Goal: Information Seeking & Learning: Learn about a topic

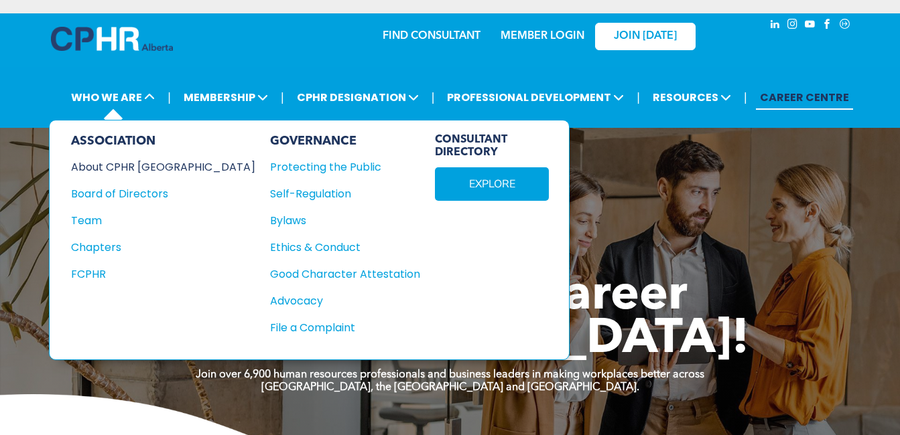
click at [151, 163] on div "About CPHR [GEOGRAPHIC_DATA]" at bounding box center [154, 167] width 166 height 17
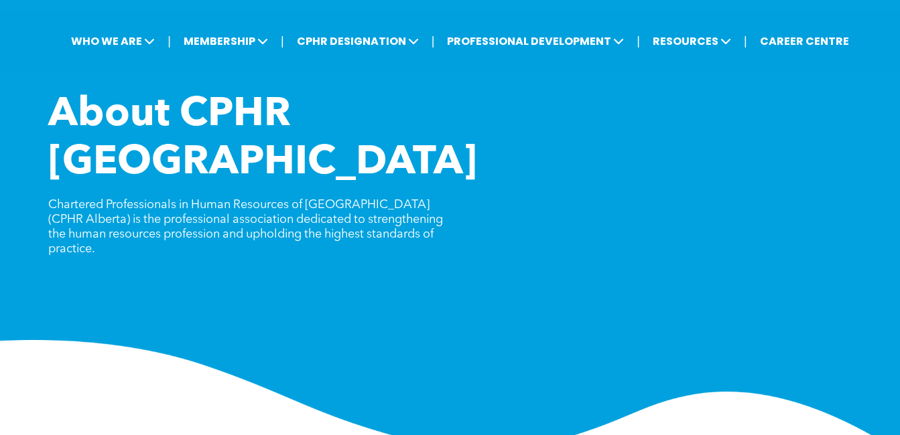
scroll to position [134, 0]
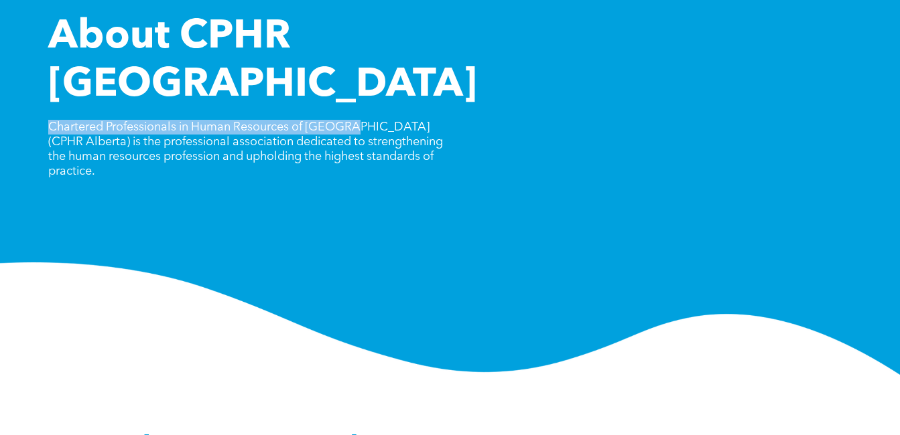
drag, startPoint x: 52, startPoint y: 82, endPoint x: 350, endPoint y: 81, distance: 298.7
click at [350, 121] on span "Chartered Professionals in Human Resources of [GEOGRAPHIC_DATA] (CPHR Alberta) …" at bounding box center [245, 149] width 395 height 56
drag, startPoint x: 350, startPoint y: 81, endPoint x: 328, endPoint y: 80, distance: 22.8
copy span "Chartered Professionals in Human Resources of [GEOGRAPHIC_DATA]"
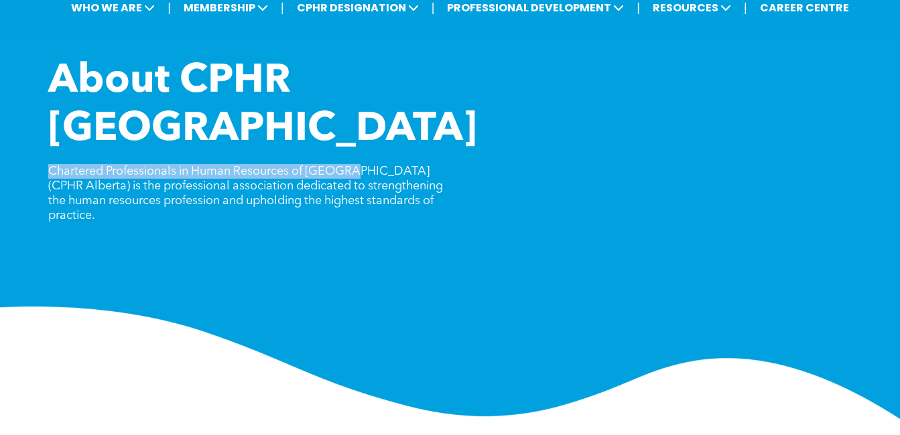
scroll to position [0, 0]
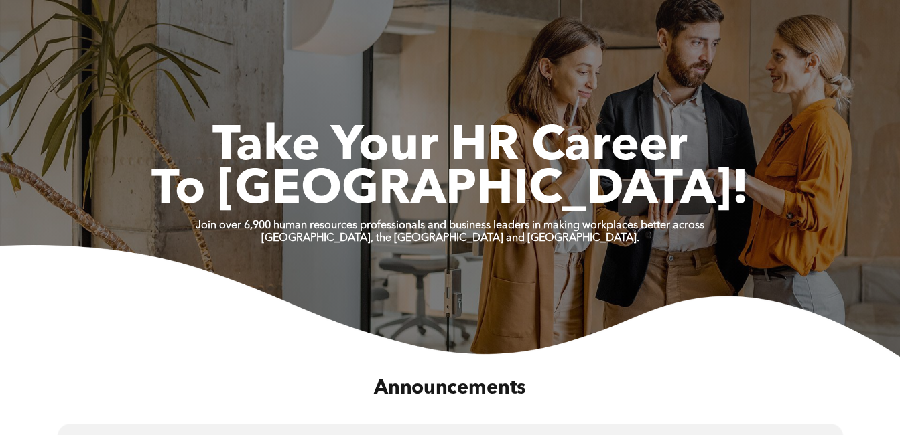
scroll to position [469, 0]
